Goal: Navigation & Orientation: Find specific page/section

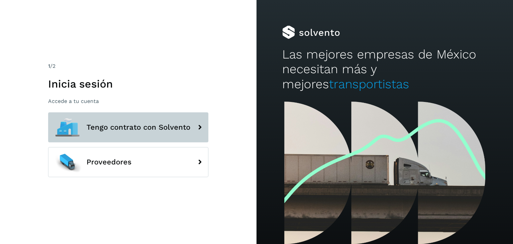
click at [127, 120] on button "Tengo contrato con Solvento" at bounding box center [128, 127] width 160 height 30
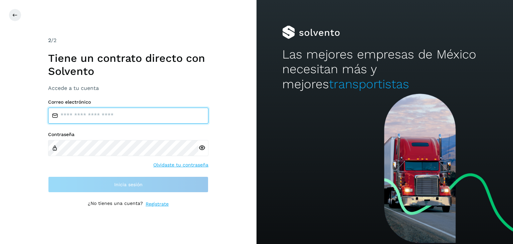
click at [92, 112] on input "email" at bounding box center [128, 116] width 160 height 16
type input "**********"
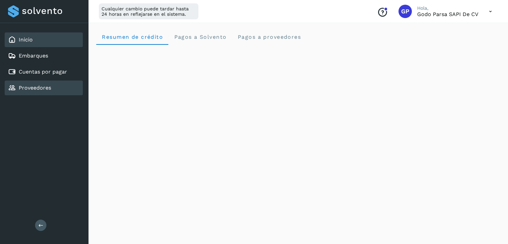
click at [29, 84] on div "Proveedores" at bounding box center [29, 88] width 43 height 8
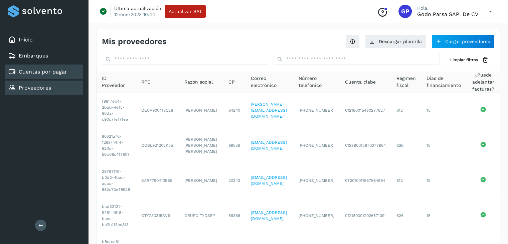
click at [32, 72] on link "Cuentas por pagar" at bounding box center [43, 71] width 48 height 6
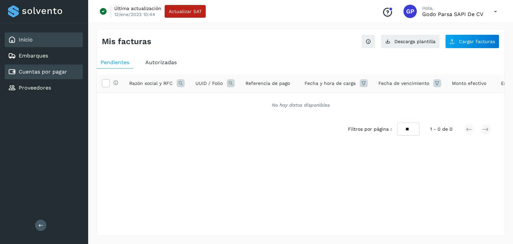
click at [25, 45] on div "Inicio" at bounding box center [44, 39] width 78 height 15
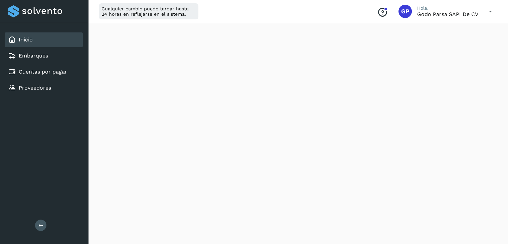
scroll to position [100, 0]
